Goal: Consume media (video, audio)

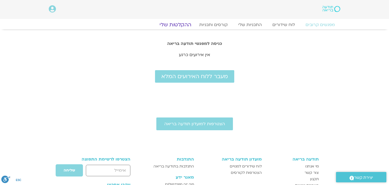
click at [180, 26] on link "ההקלטות שלי" at bounding box center [175, 24] width 45 height 6
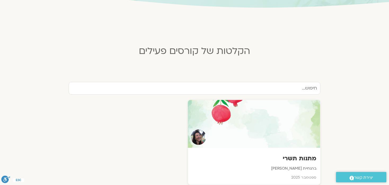
scroll to position [133, 0]
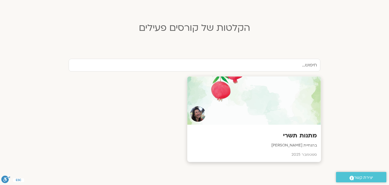
click at [270, 114] on div at bounding box center [254, 100] width 134 height 48
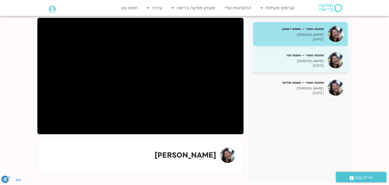
scroll to position [53, 0]
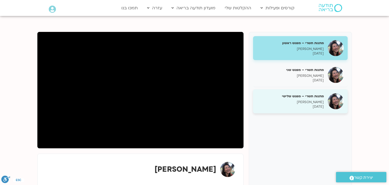
click at [313, 104] on p "[DATE]" at bounding box center [290, 106] width 67 height 5
